Goal: Find specific page/section: Find specific page/section

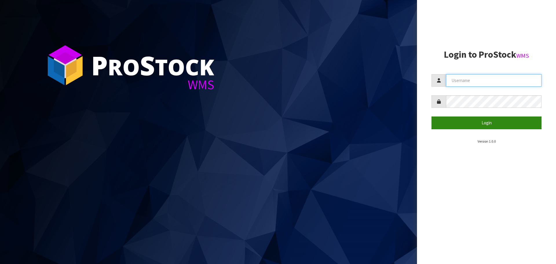
type input "[EMAIL_ADDRESS][DOMAIN_NAME]"
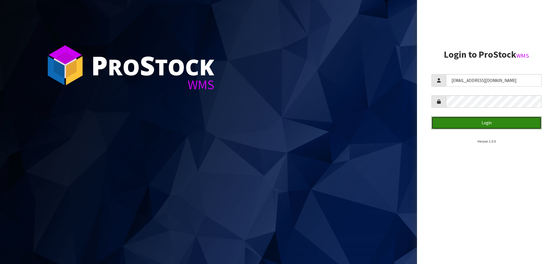
click at [480, 119] on button "Login" at bounding box center [486, 122] width 110 height 12
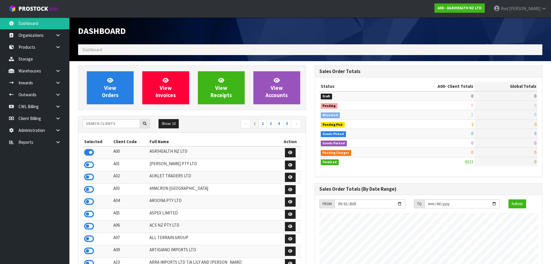
scroll to position [438, 236]
click at [60, 143] on icon at bounding box center [57, 142] width 5 height 4
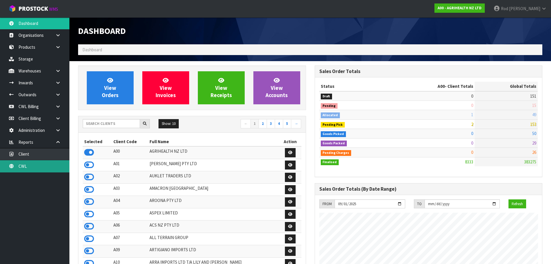
click at [21, 164] on link "CWL" at bounding box center [34, 166] width 69 height 12
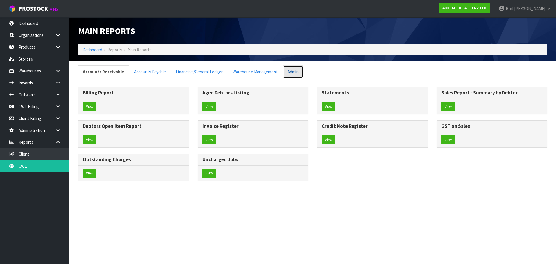
click at [289, 71] on link "Admin" at bounding box center [293, 71] width 20 height 12
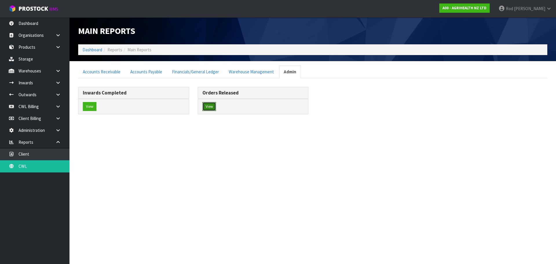
click at [212, 106] on button "View" at bounding box center [209, 106] width 14 height 9
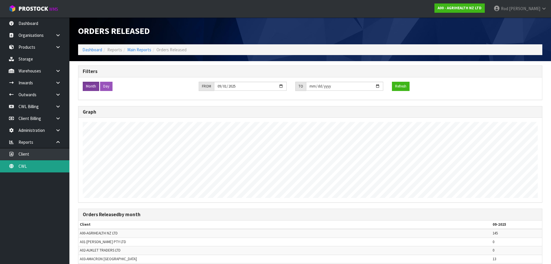
click at [26, 165] on link "CWL" at bounding box center [34, 166] width 69 height 12
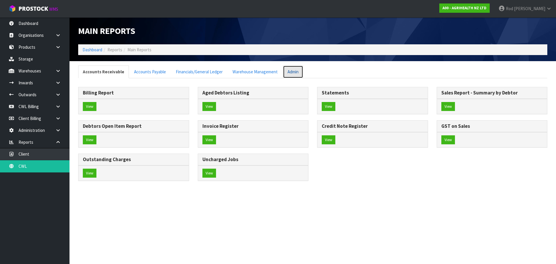
click at [284, 73] on link "Admin" at bounding box center [293, 71] width 20 height 12
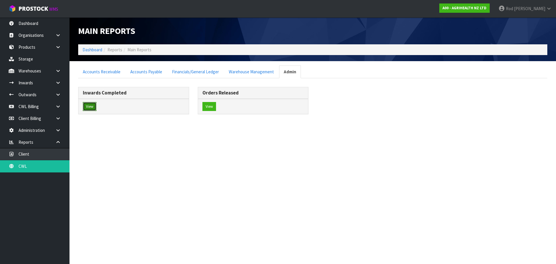
click at [93, 104] on button "View" at bounding box center [90, 106] width 14 height 9
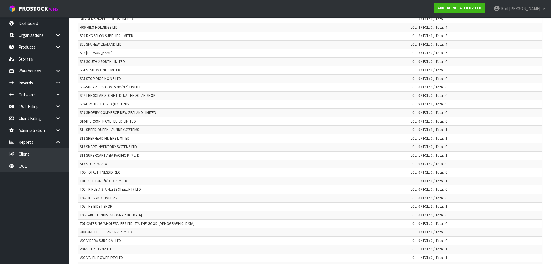
scroll to position [1363, 0]
